Goal: Task Accomplishment & Management: Complete application form

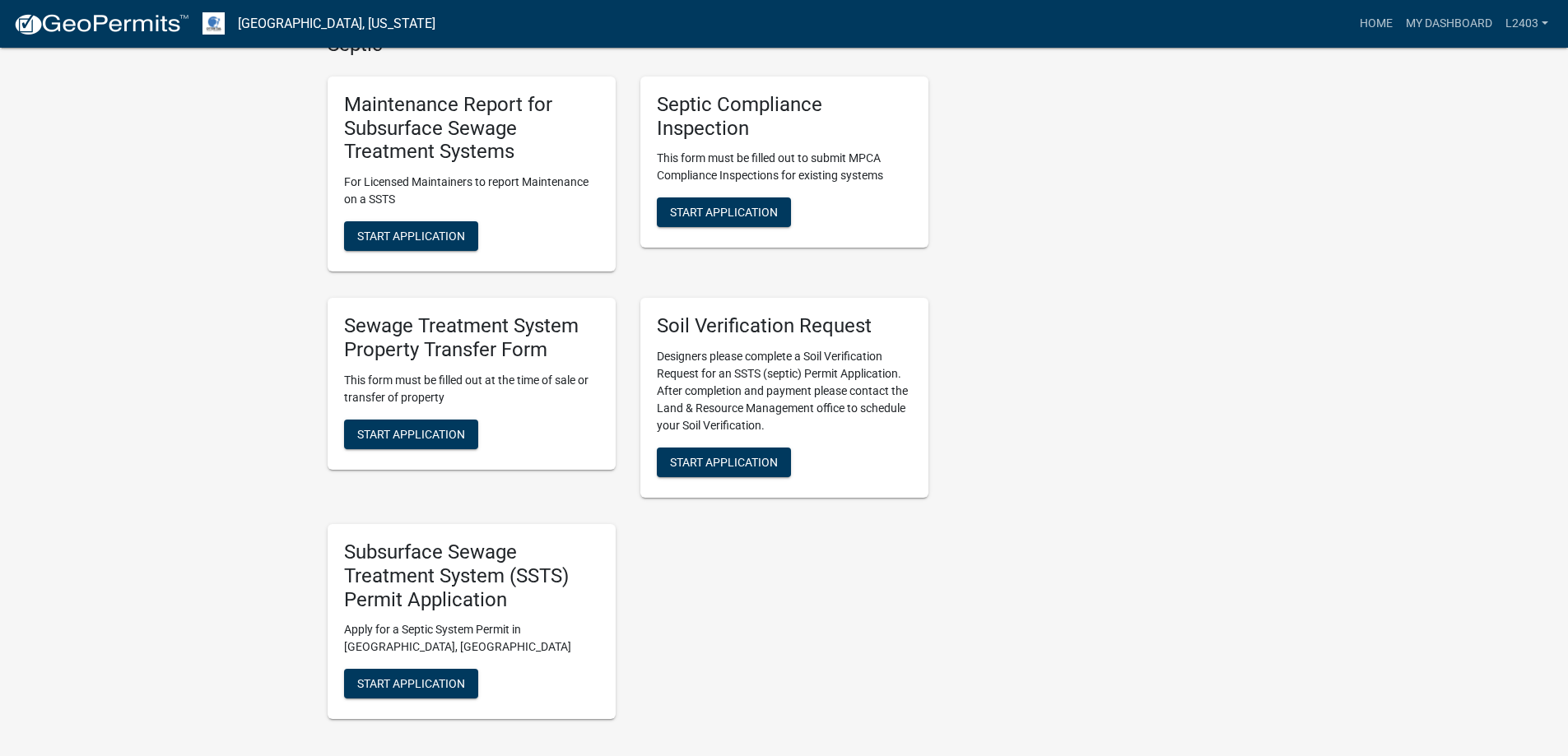
scroll to position [658, 0]
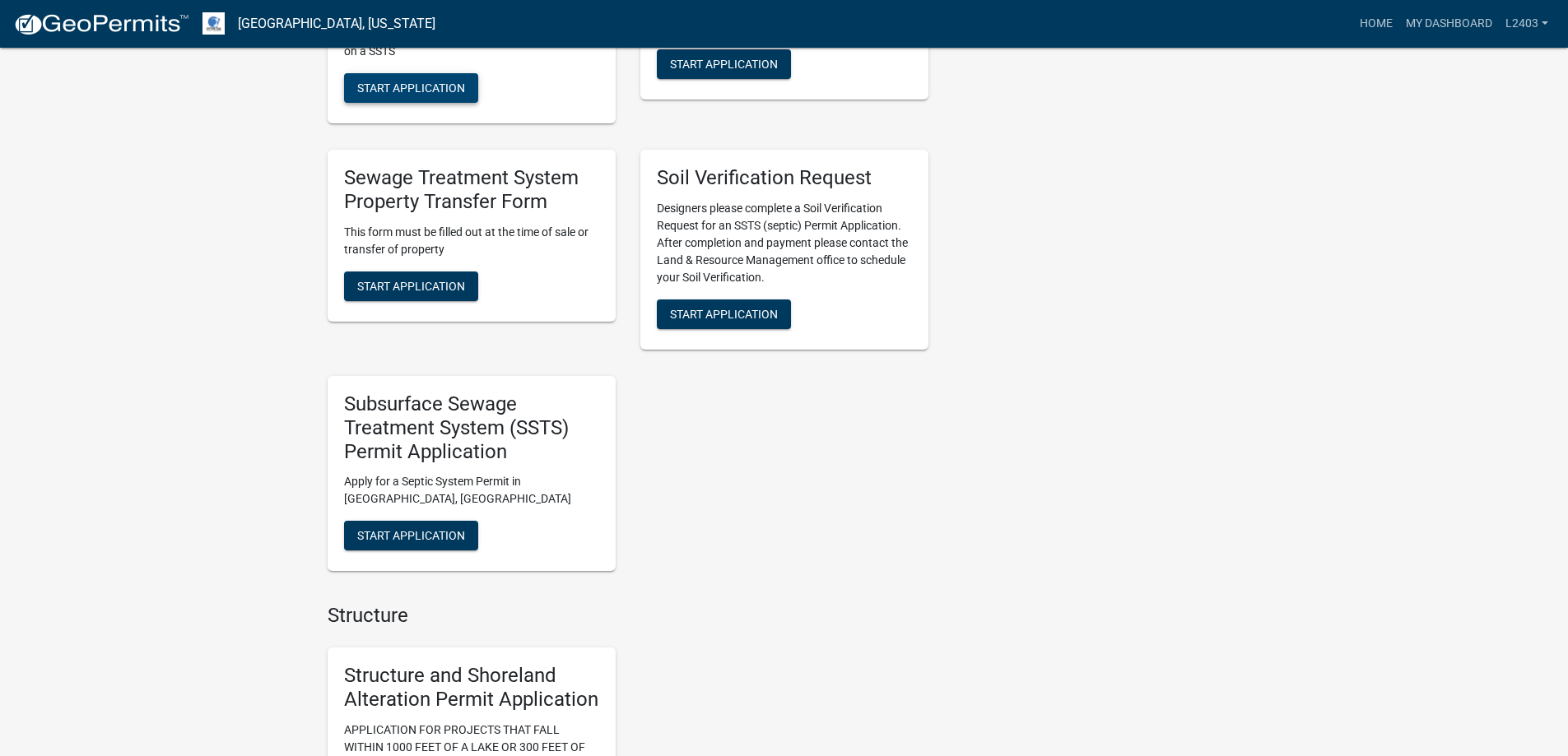
click at [422, 94] on span "Start Application" at bounding box center [410, 87] width 108 height 13
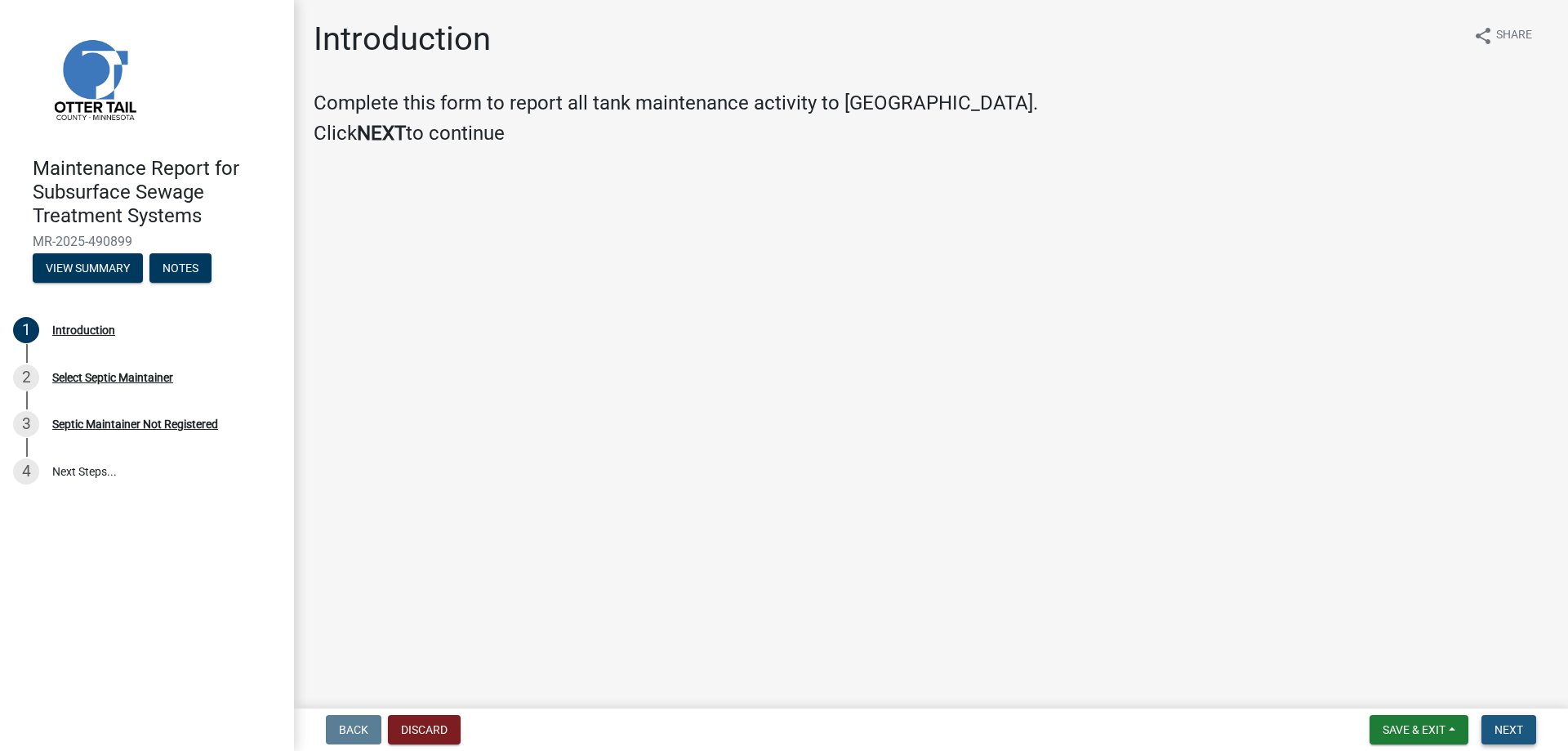
click at [1494, 725] on span "Next" at bounding box center [1508, 729] width 29 height 13
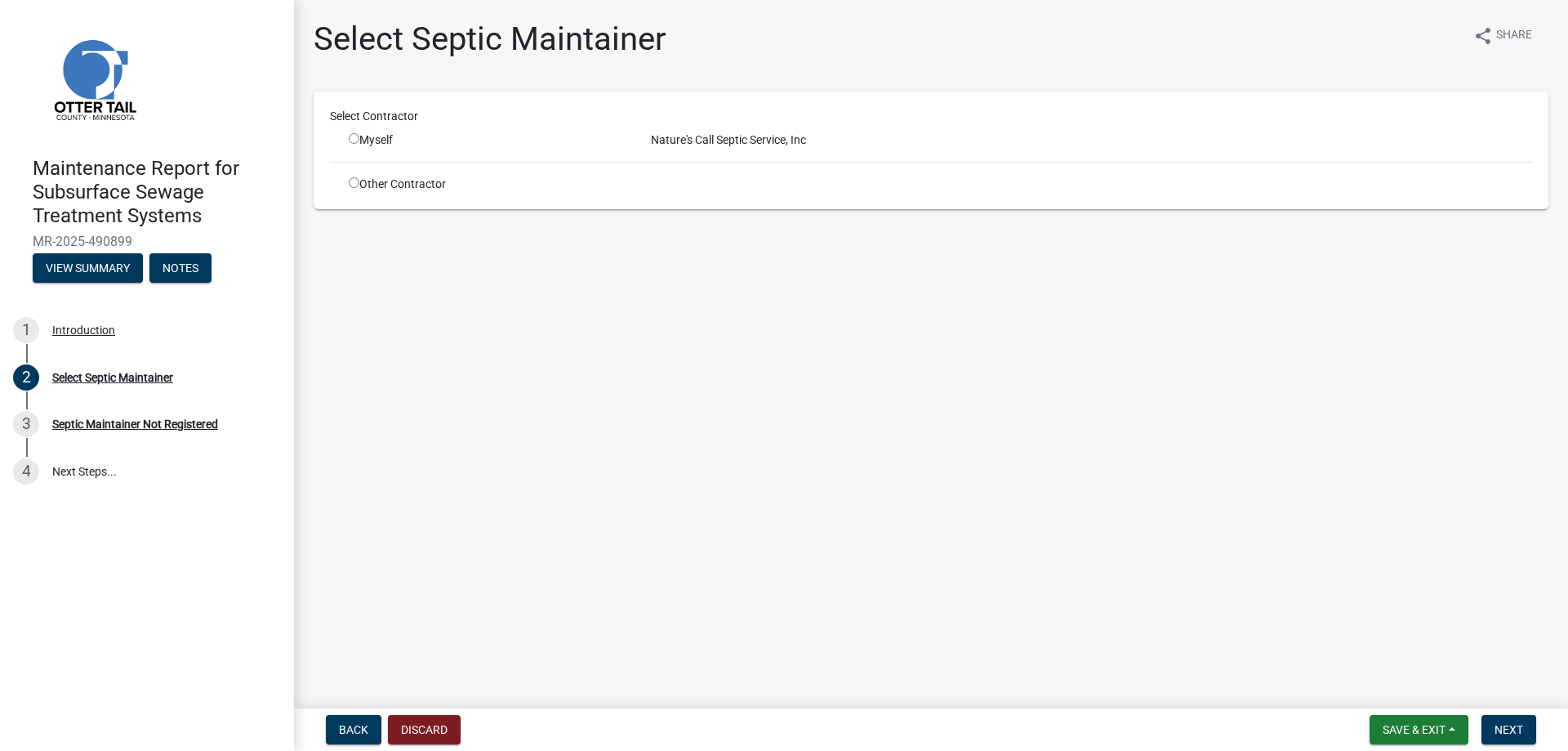
click at [359, 144] on input "radio" at bounding box center [354, 138] width 10 height 10
radio input "true"
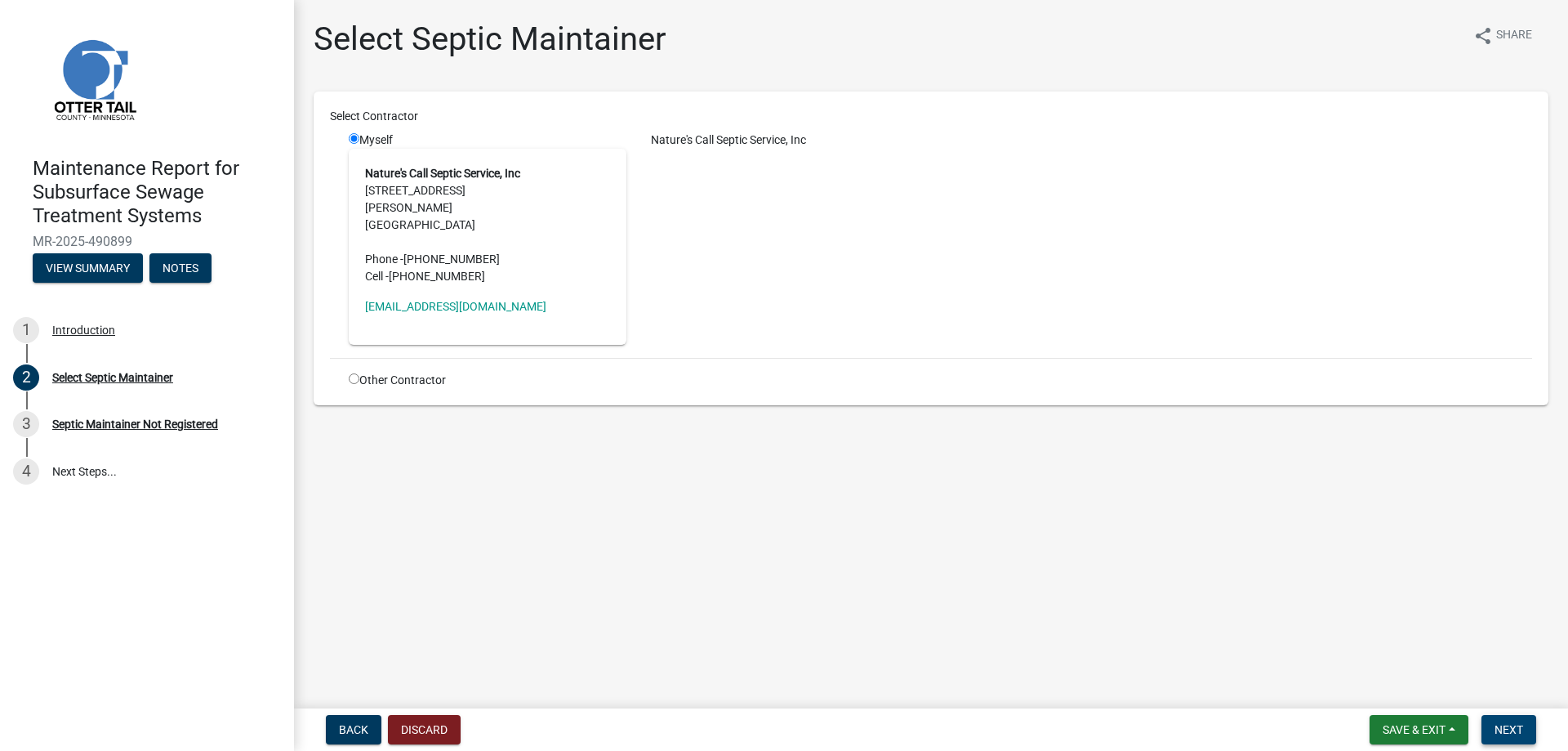
click at [1508, 723] on span "Next" at bounding box center [1508, 729] width 29 height 13
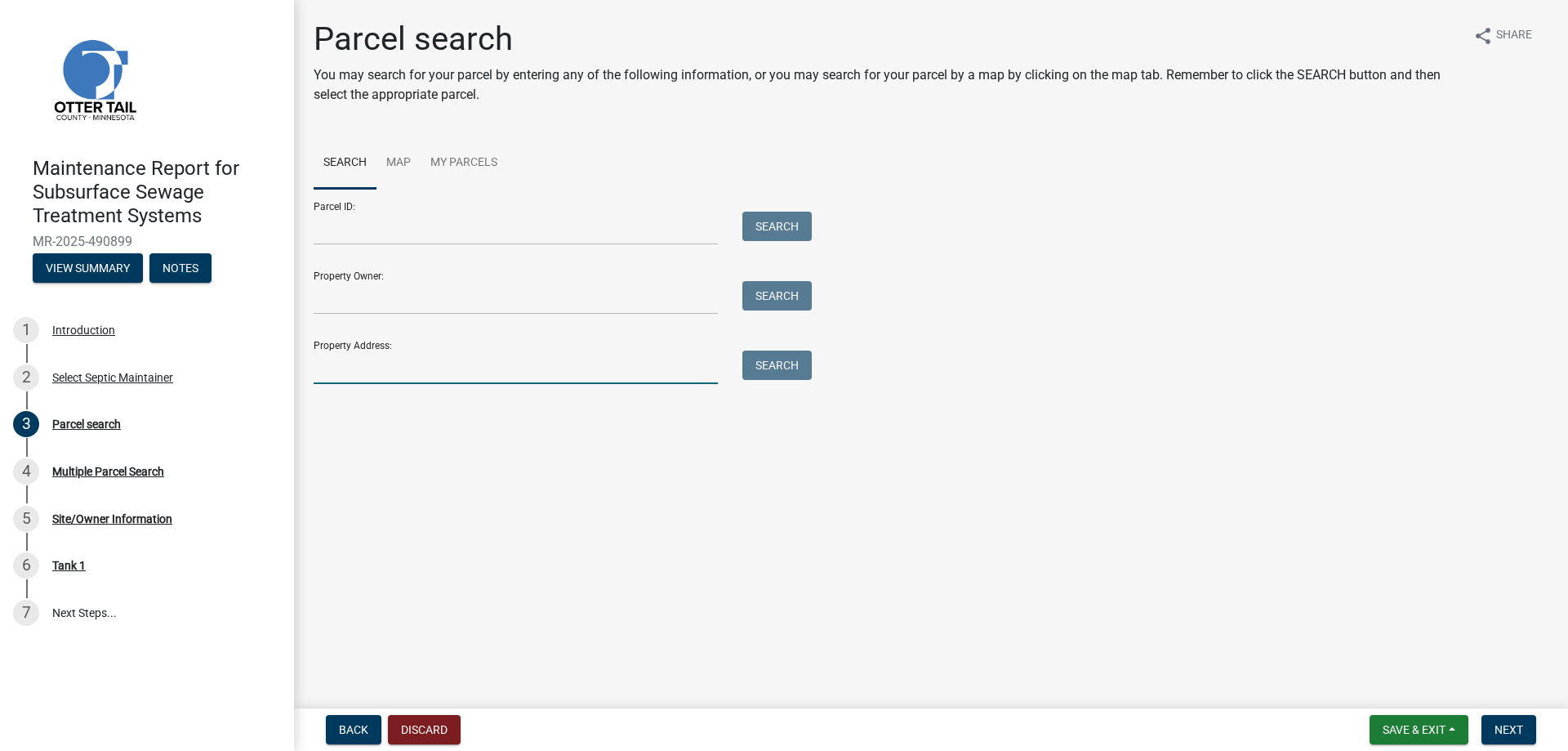
click at [326, 384] on input "Property Address:" at bounding box center [515, 367] width 404 height 34
type input "23256"
click at [796, 380] on button "Search" at bounding box center [777, 366] width 69 height 30
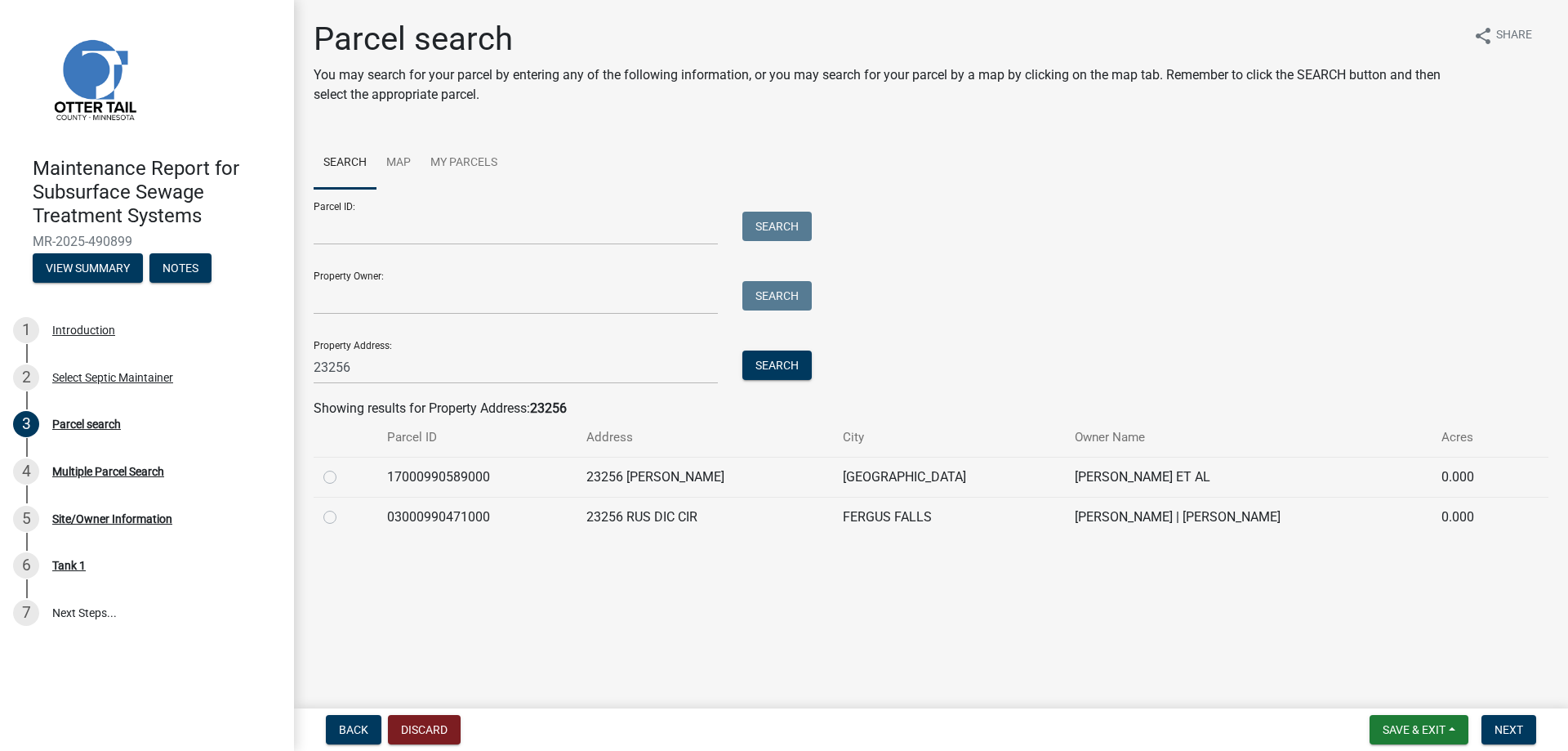
click at [343, 507] on label at bounding box center [343, 507] width 0 height 0
click at [343, 518] on input "radio" at bounding box center [348, 512] width 10 height 10
radio input "true"
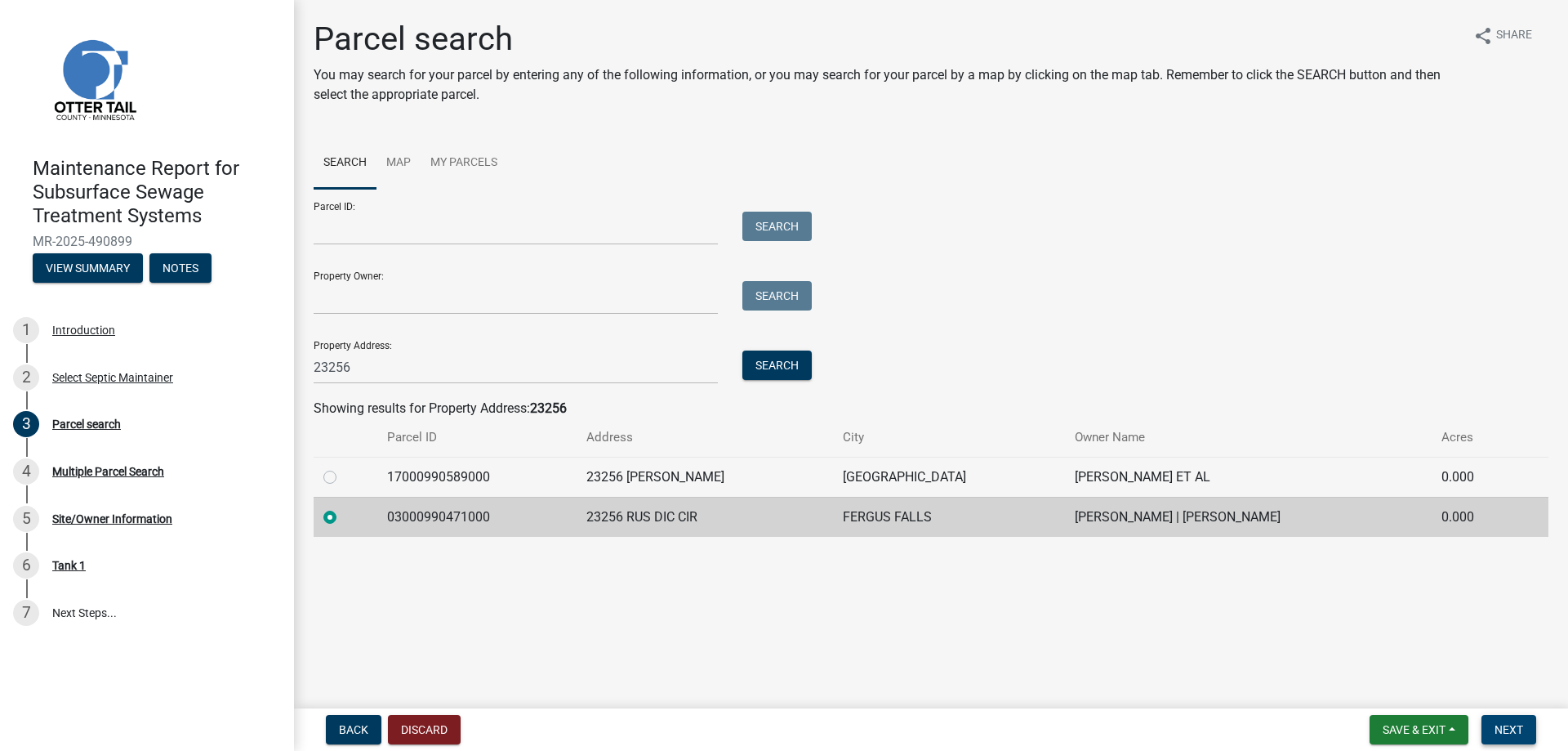
click at [1496, 723] on span "Next" at bounding box center [1508, 729] width 29 height 13
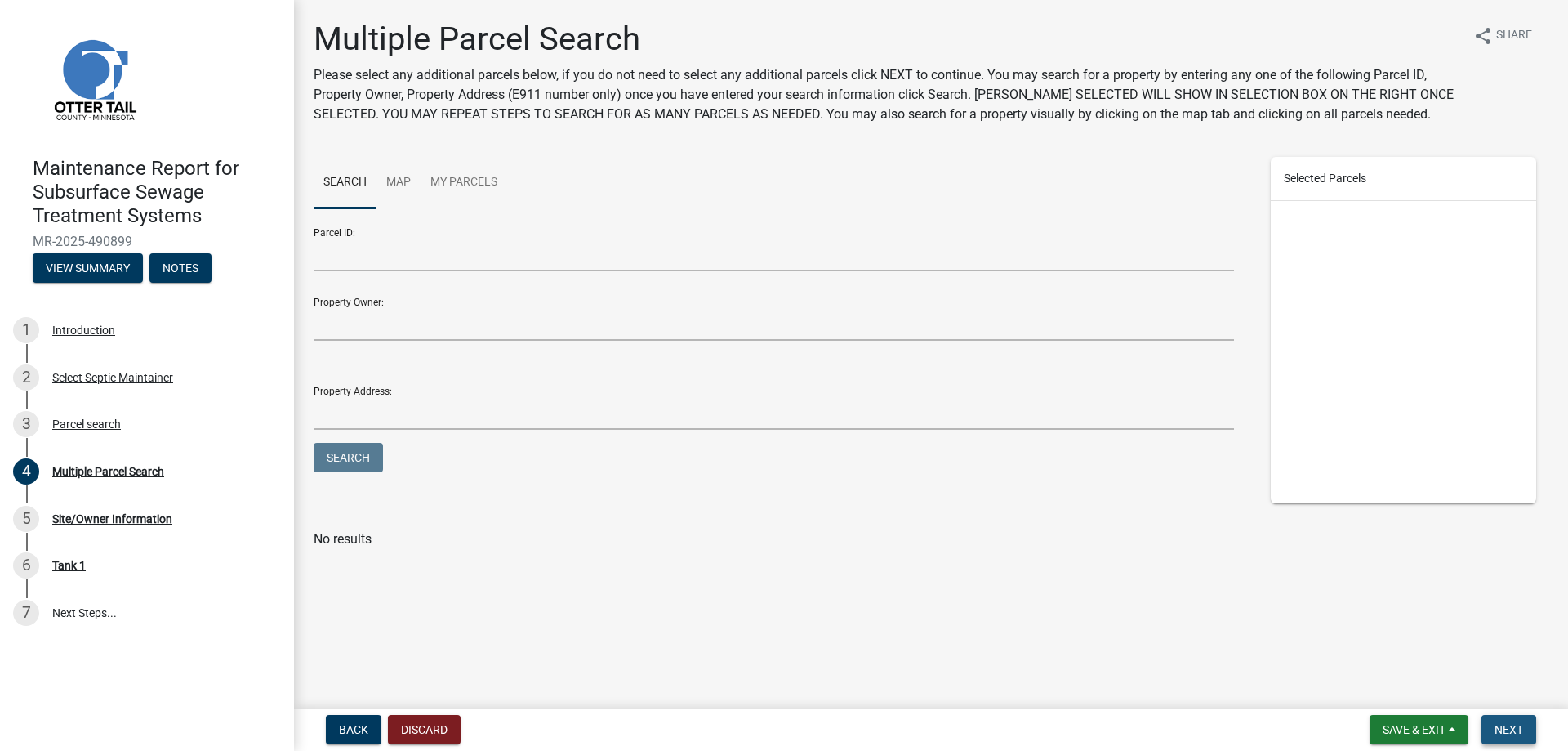
click at [1496, 723] on span "Next" at bounding box center [1508, 729] width 29 height 13
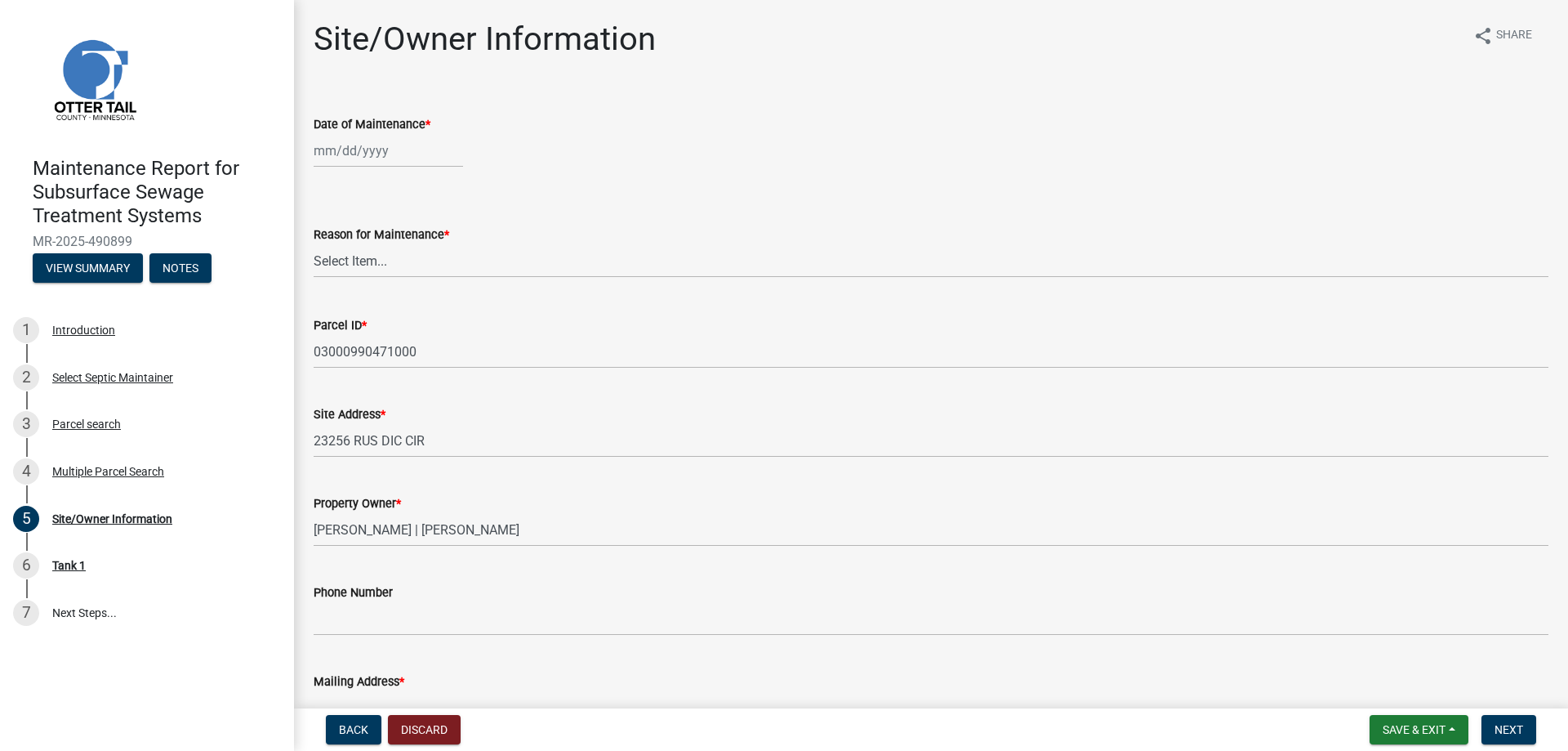
select select "10"
select select "2025"
click at [351, 168] on div "[PERSON_NAME] Feb Mar Apr [PERSON_NAME][DATE] Oct Nov [DATE] 1526 1527 1528 152…" at bounding box center [388, 150] width 149 height 34
click at [333, 217] on button "Previous month" at bounding box center [330, 204] width 20 height 26
select select "9"
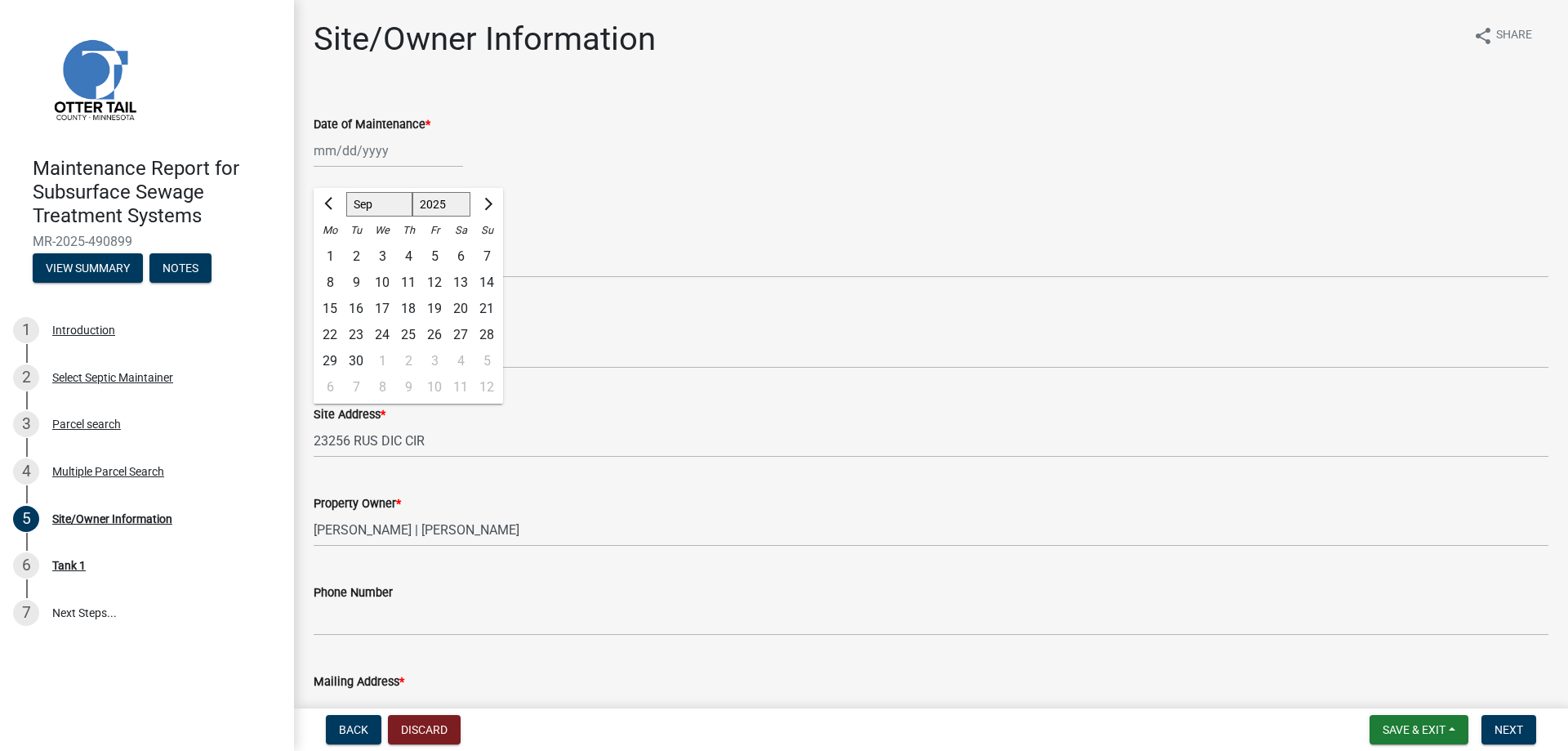
click at [396, 322] on div "17" at bounding box center [382, 309] width 26 height 26
type input "[DATE]"
click at [369, 278] on select "Select Item... Called Routine Other" at bounding box center [930, 260] width 1235 height 34
click at [318, 278] on select "Select Item... Called Routine Other" at bounding box center [930, 260] width 1235 height 34
select select "3ac72b63-7b21-42e4-8192-806faae7a4f1"
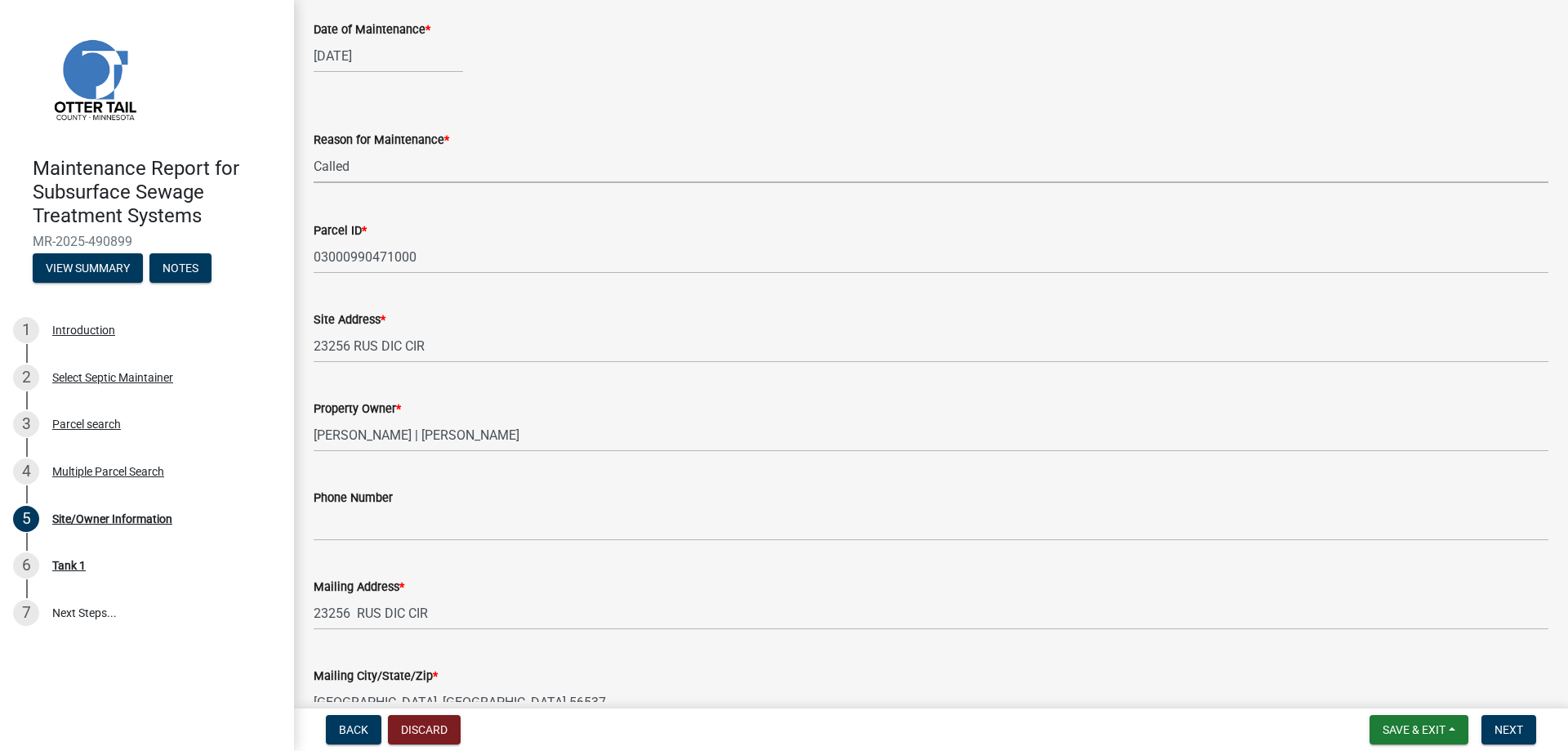
scroll to position [245, 0]
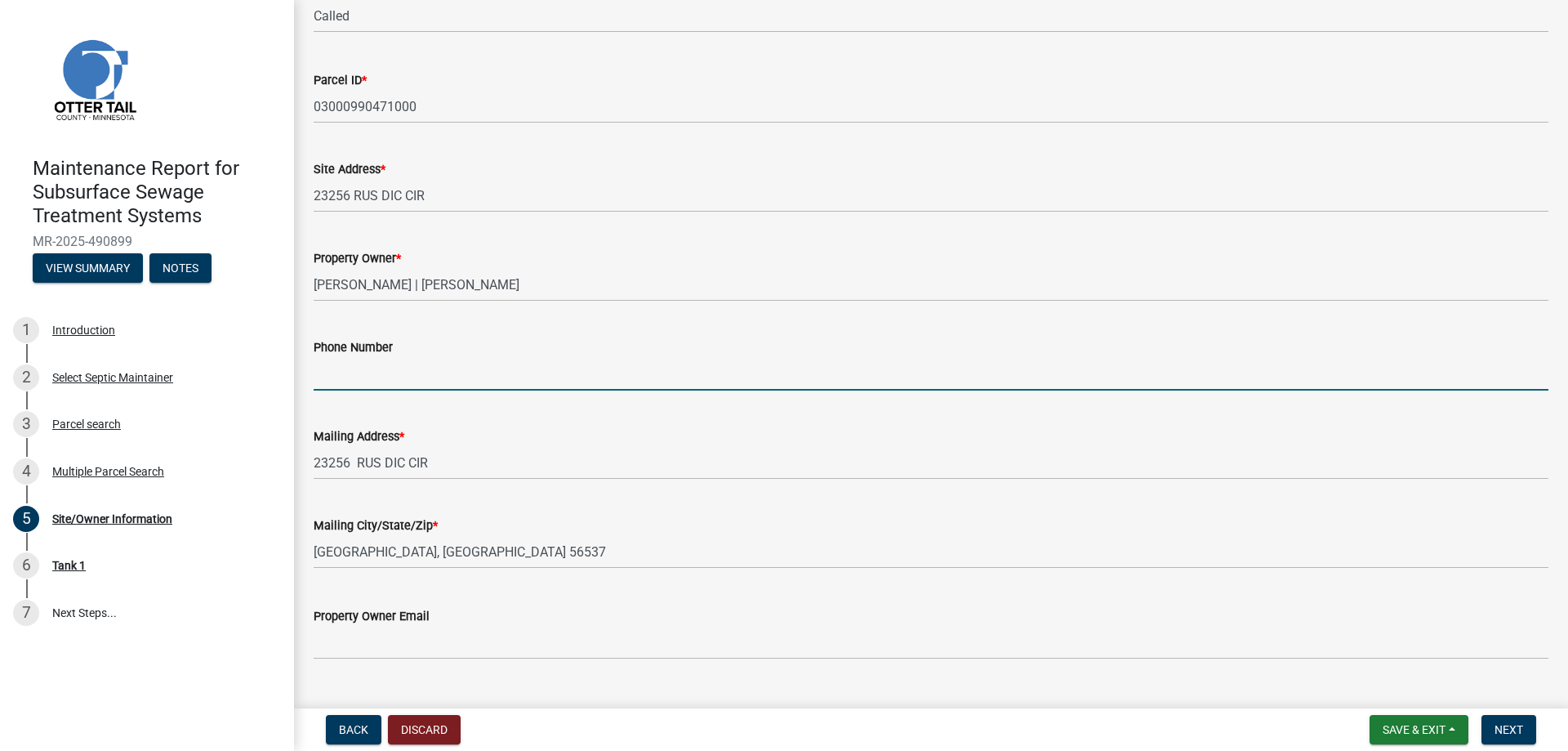
click at [367, 391] on input "Phone Number" at bounding box center [930, 373] width 1235 height 34
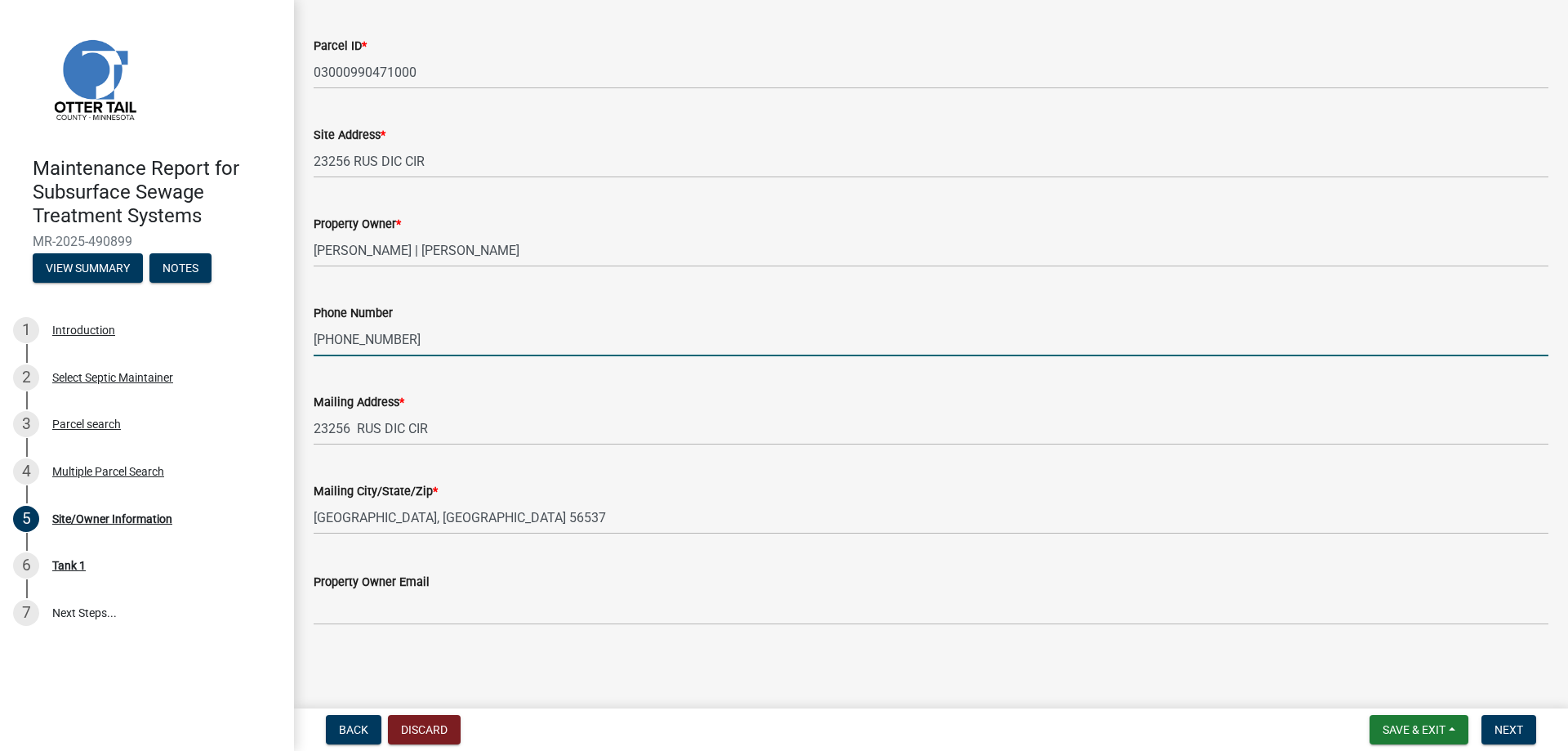
scroll to position [509, 0]
type input "[PHONE_NUMBER]"
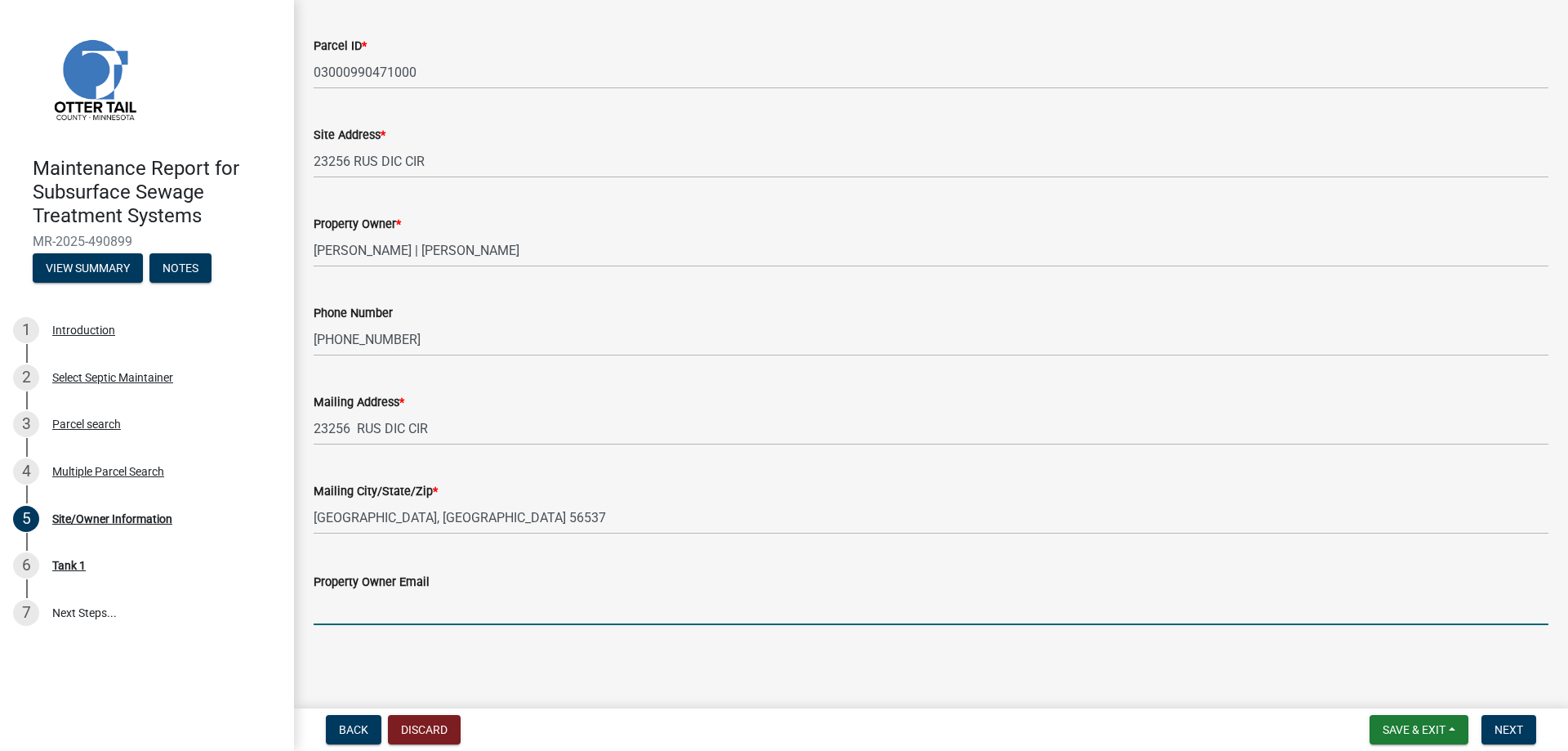
click at [359, 591] on input "Property Owner Email" at bounding box center [930, 608] width 1235 height 34
type input "[EMAIL_ADDRESS][DOMAIN_NAME]"
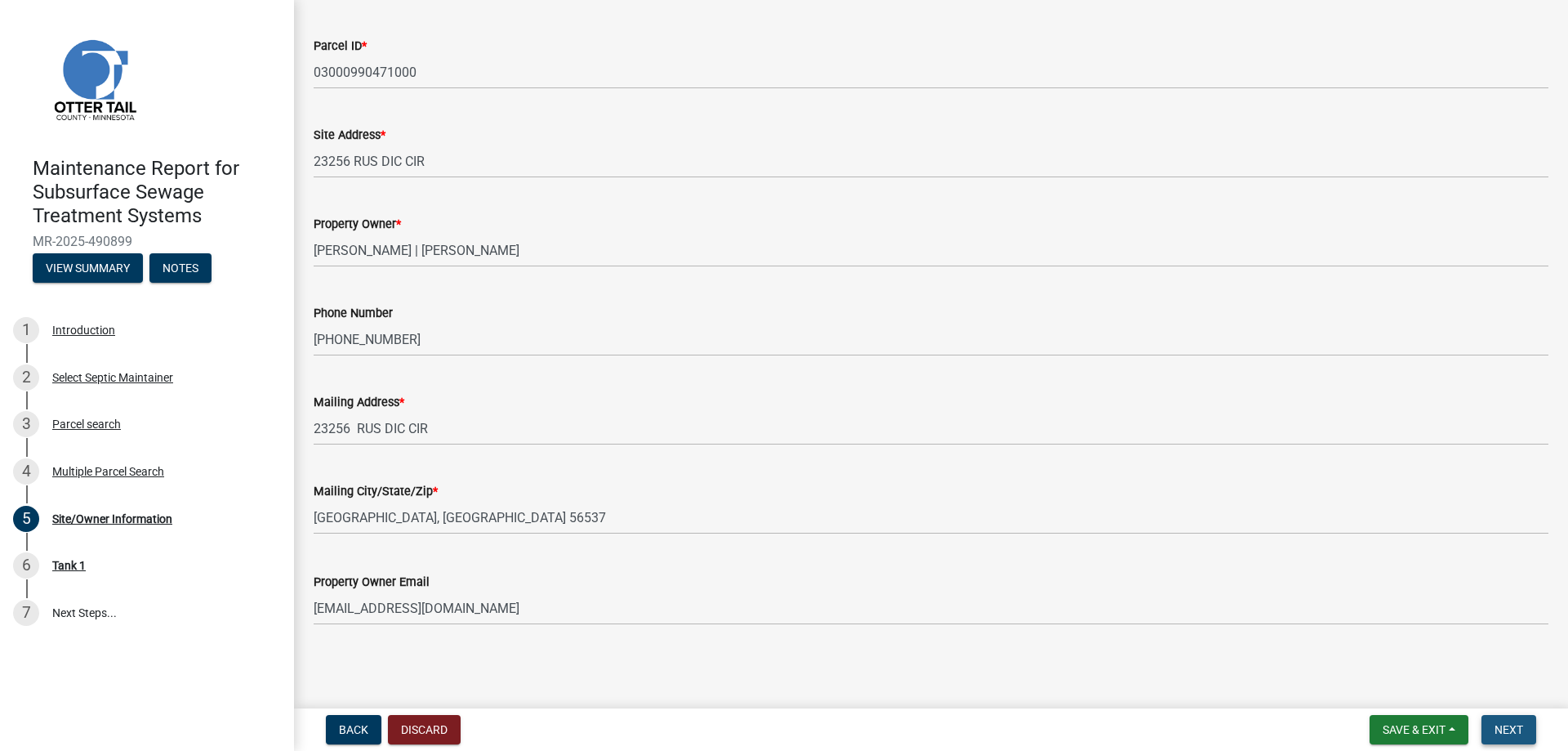
click at [1494, 723] on span "Next" at bounding box center [1508, 729] width 29 height 13
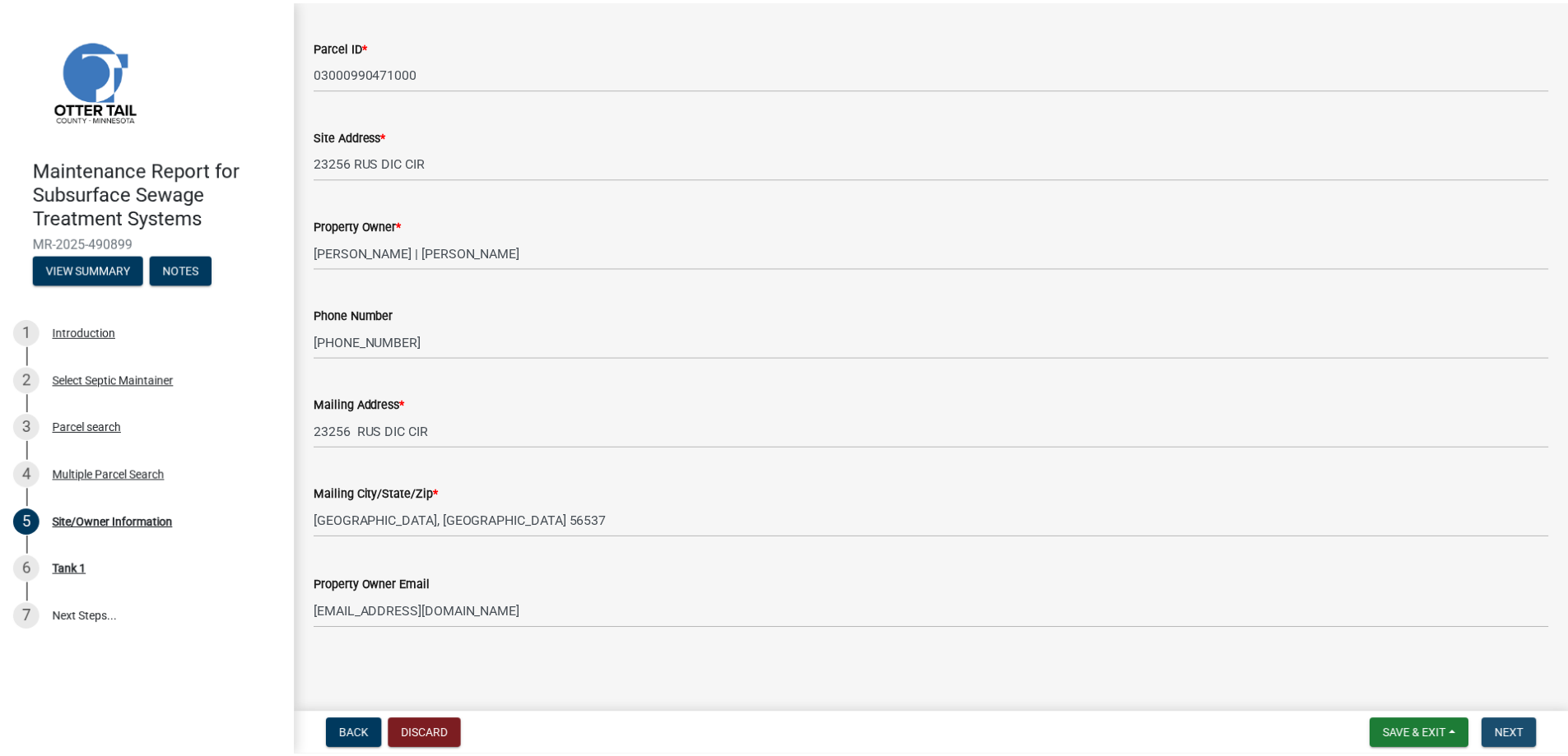
scroll to position [0, 0]
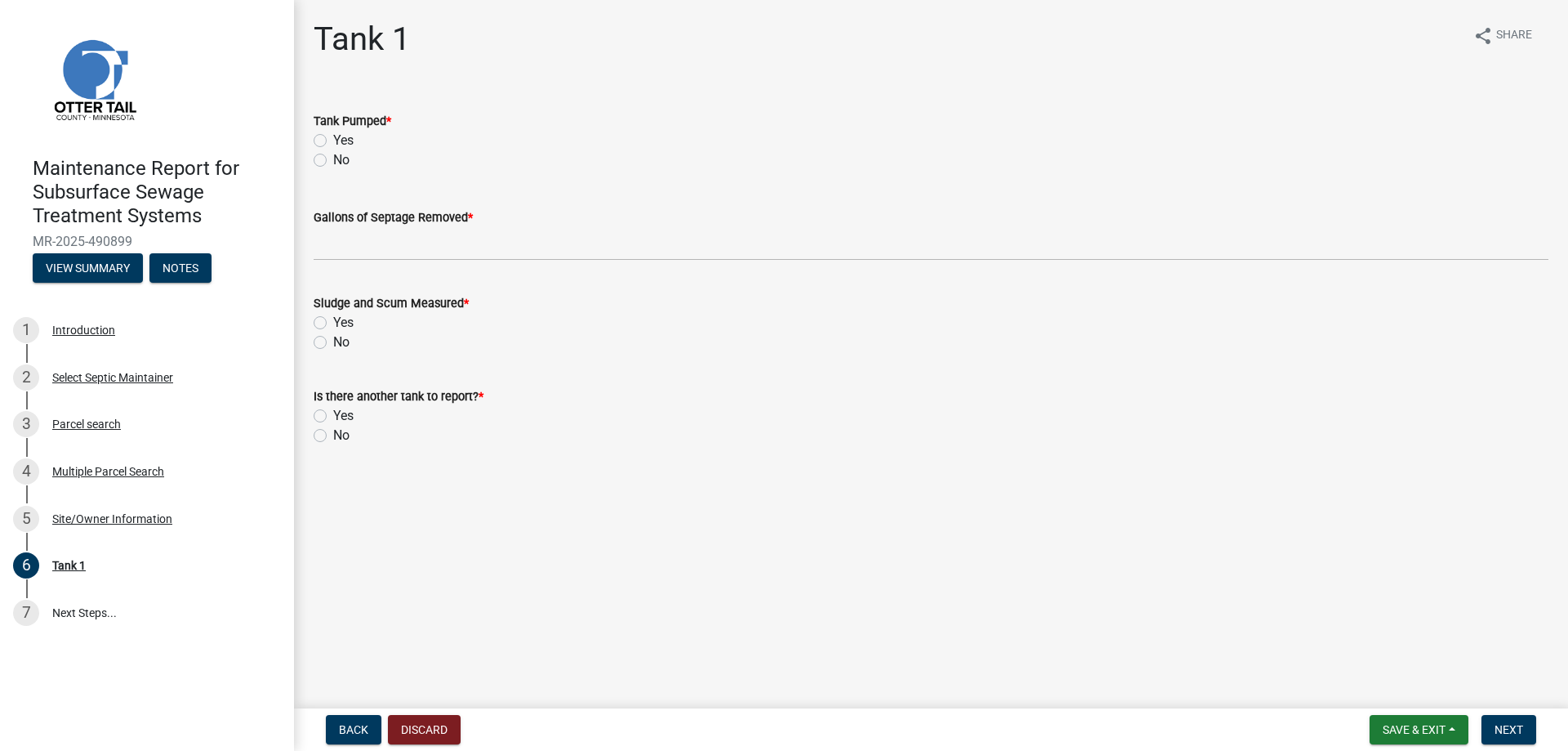
click at [354, 150] on label "Yes" at bounding box center [344, 141] width 21 height 20
click at [344, 142] on input "Yes" at bounding box center [338, 136] width 10 height 10
radio input "true"
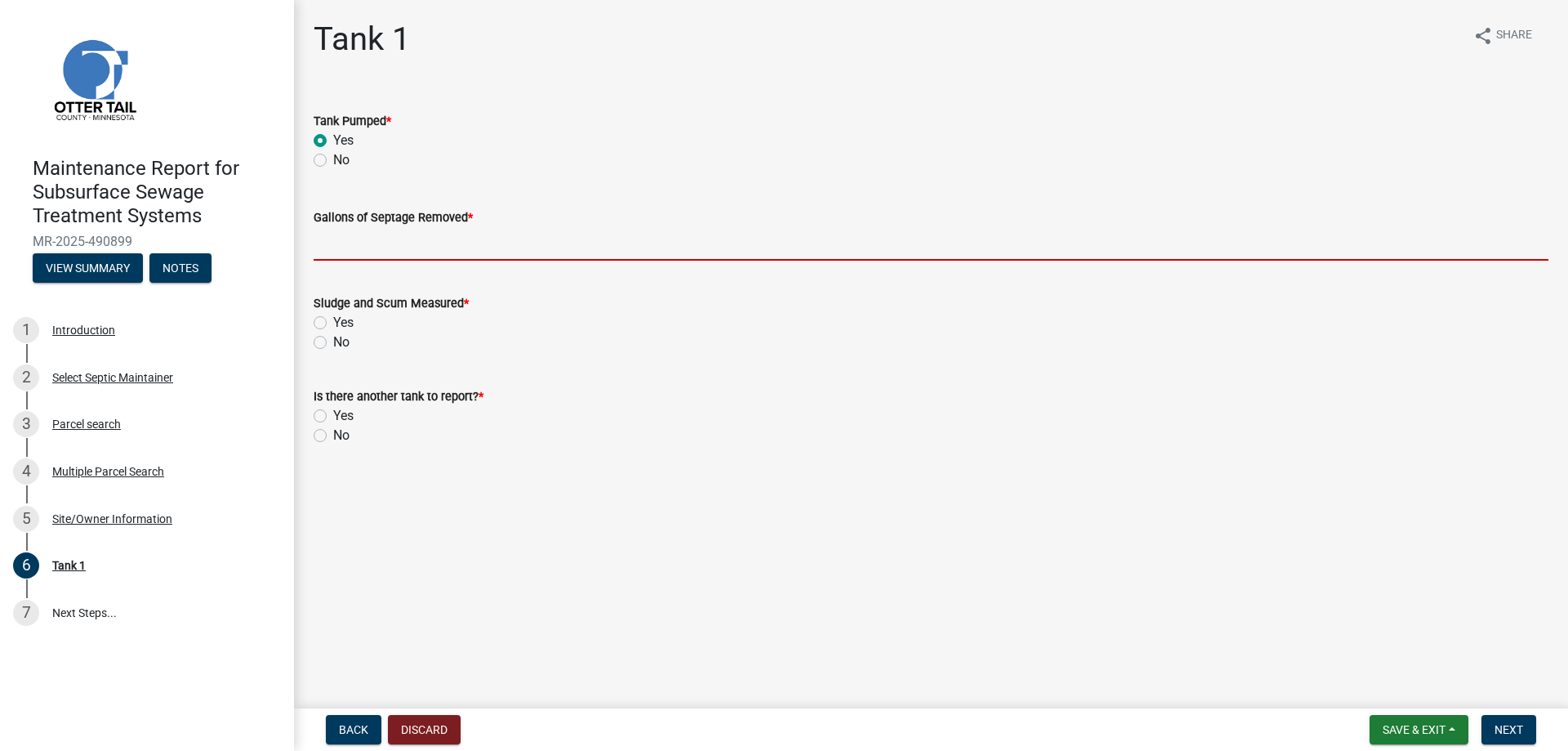
click at [377, 260] on input "Gallons of Septage Removed *" at bounding box center [930, 244] width 1235 height 34
type input "1500"
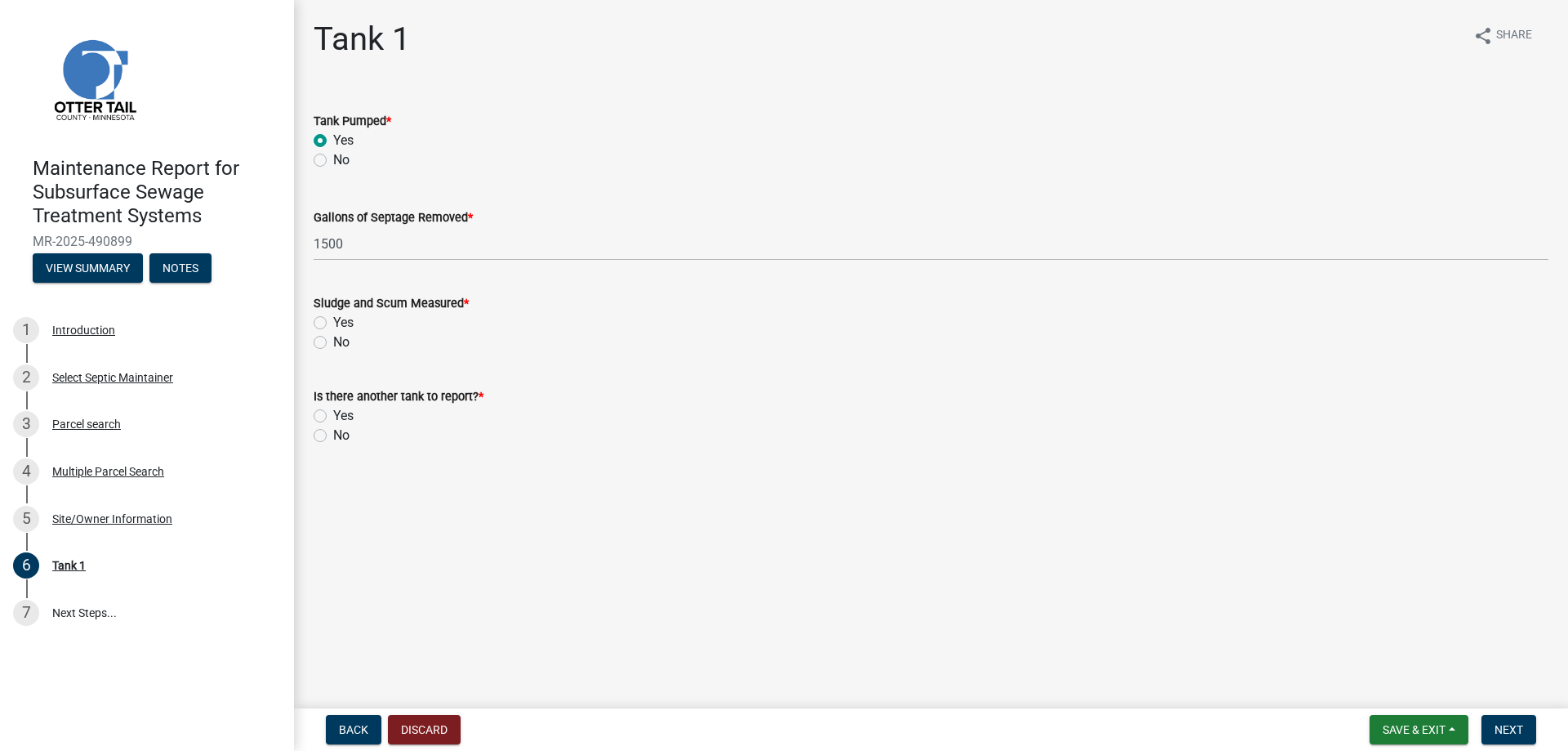
click at [333, 333] on label "Yes" at bounding box center [344, 322] width 21 height 20
click at [333, 324] on input "Yes" at bounding box center [338, 318] width 10 height 10
radio input "true"
drag, startPoint x: 328, startPoint y: 549, endPoint x: 464, endPoint y: 563, distance: 136.7
click at [333, 445] on label "No" at bounding box center [341, 435] width 16 height 20
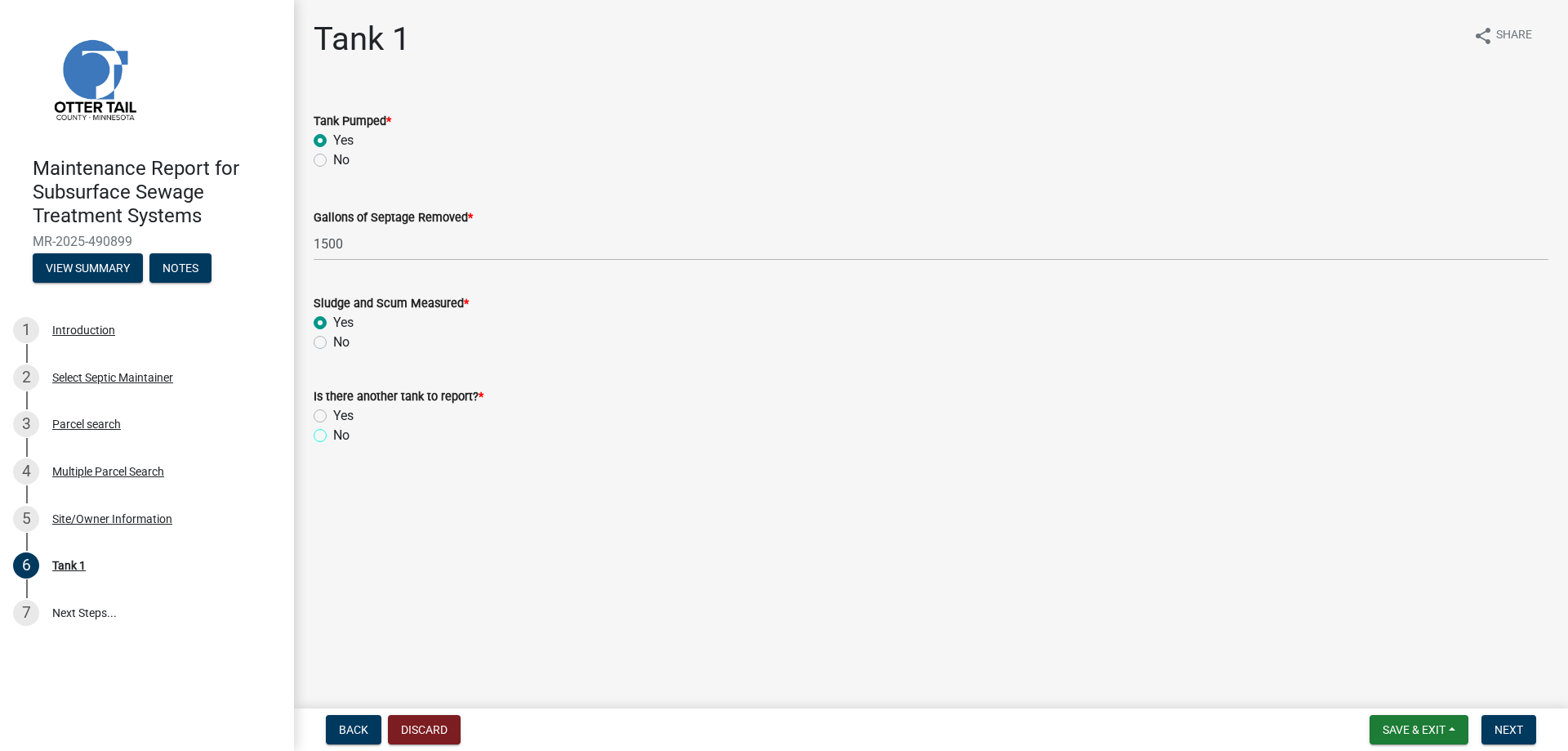
click at [333, 437] on input "No" at bounding box center [338, 431] width 10 height 10
radio input "true"
click at [1496, 728] on span "Next" at bounding box center [1508, 729] width 29 height 13
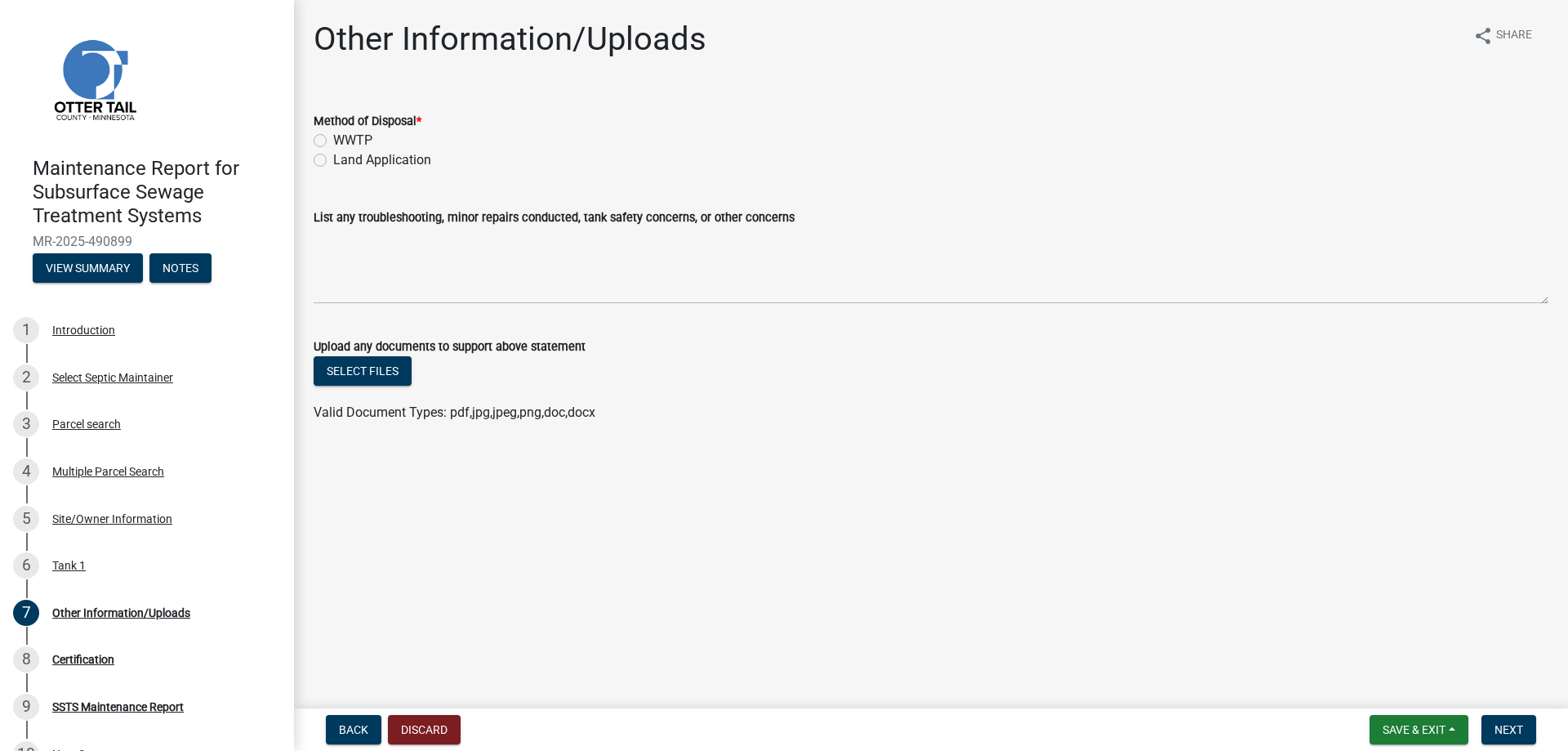
click at [374, 170] on label "Land Application" at bounding box center [382, 160] width 98 height 20
click at [344, 161] on input "Land Application" at bounding box center [338, 155] width 10 height 10
radio input "true"
click at [1494, 727] on span "Next" at bounding box center [1508, 729] width 29 height 13
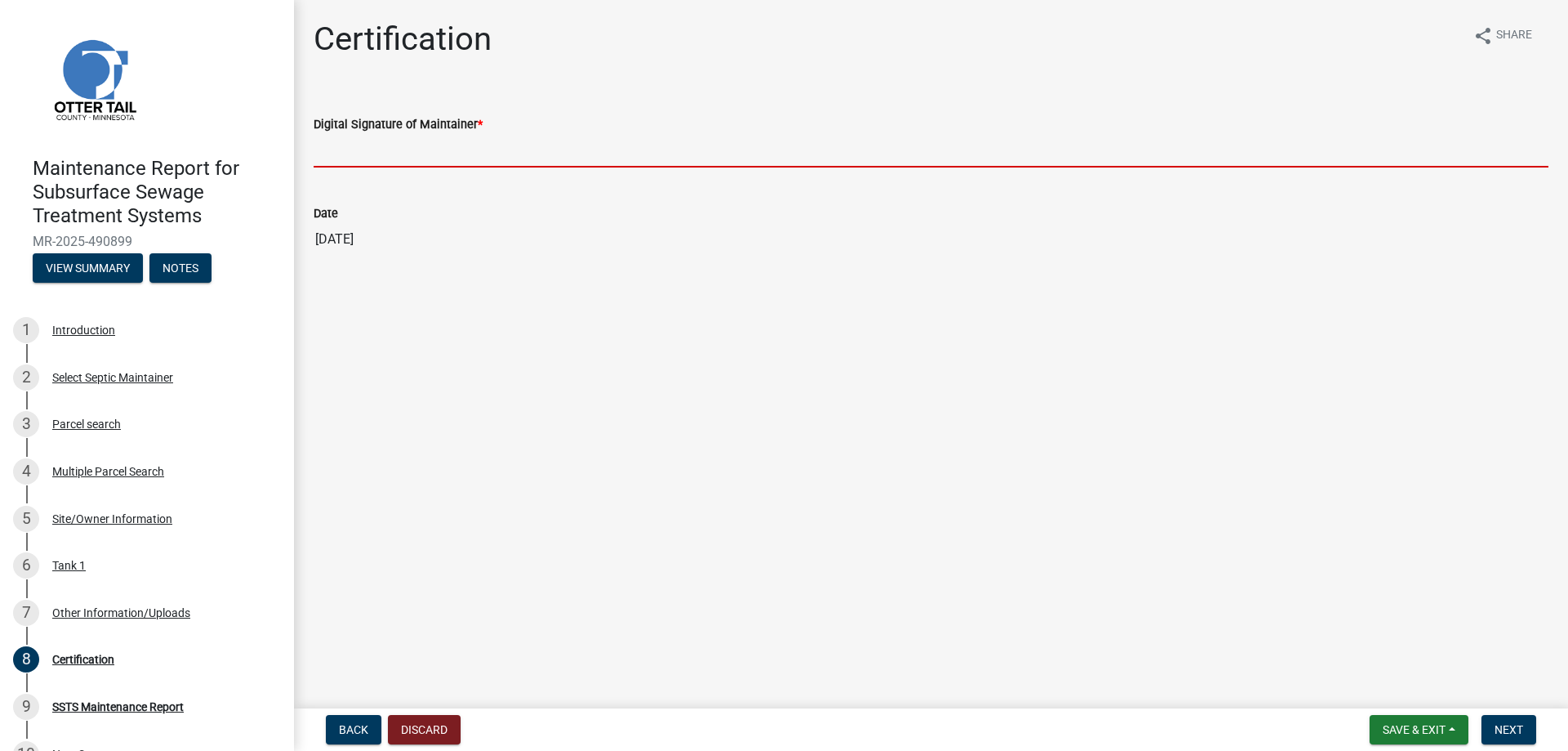
click at [413, 168] on input "Digital Signature of Maintainer *" at bounding box center [930, 150] width 1235 height 34
type input "[PERSON_NAME]/KG"
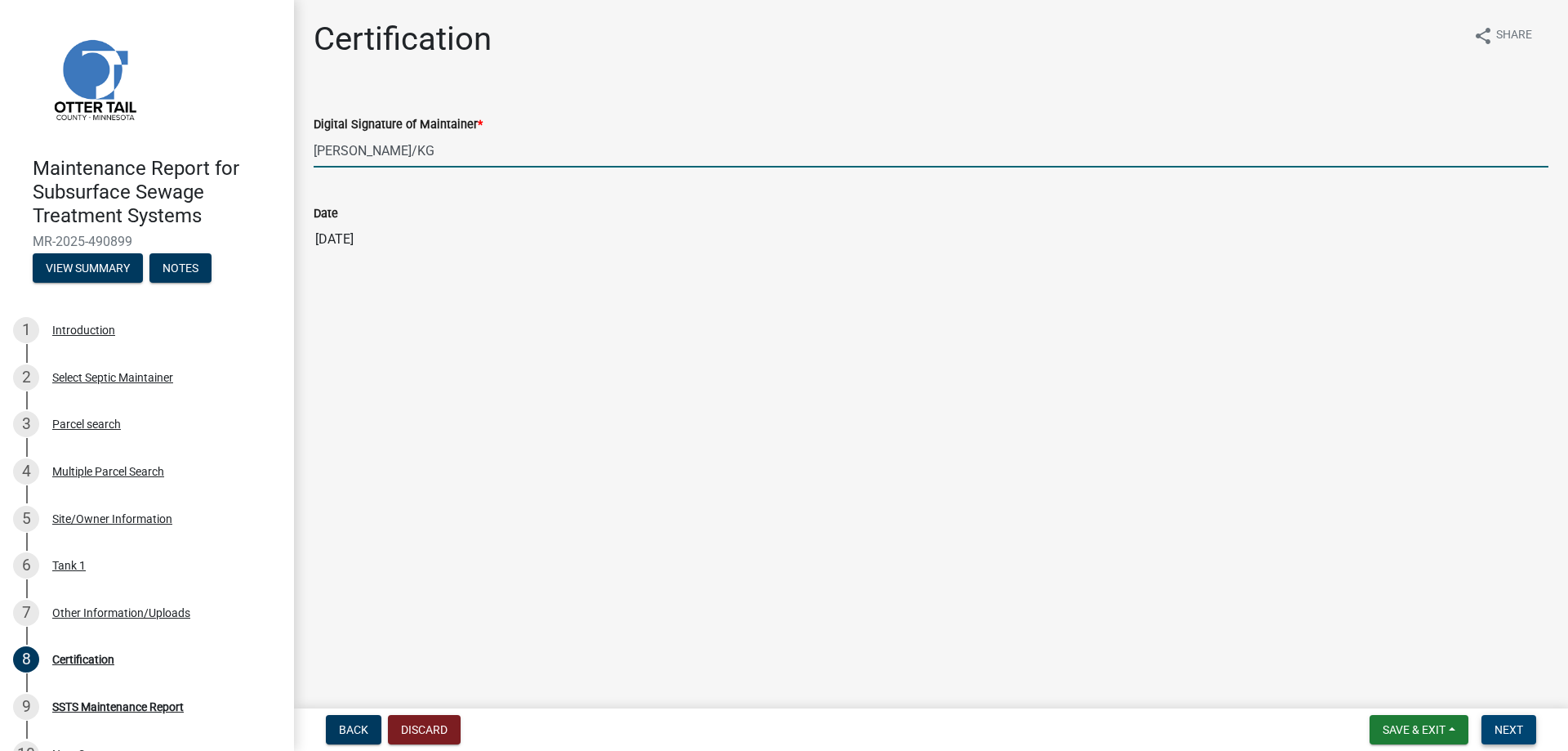
click at [1495, 723] on span "Next" at bounding box center [1508, 729] width 29 height 13
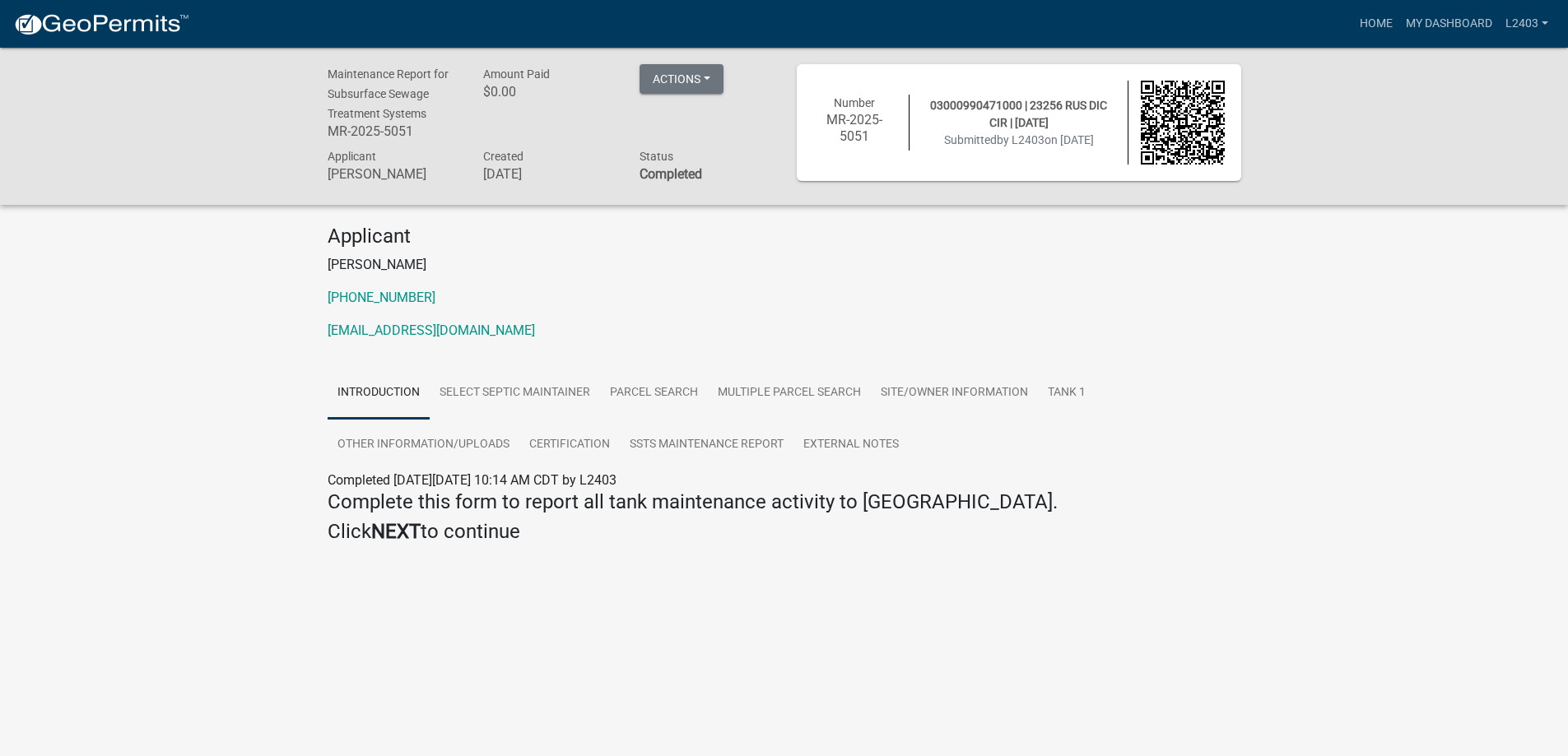
click at [899, 274] on p "[PERSON_NAME]" at bounding box center [784, 265] width 914 height 20
click at [1353, 28] on link "Home" at bounding box center [1376, 24] width 46 height 31
